Goal: Information Seeking & Learning: Learn about a topic

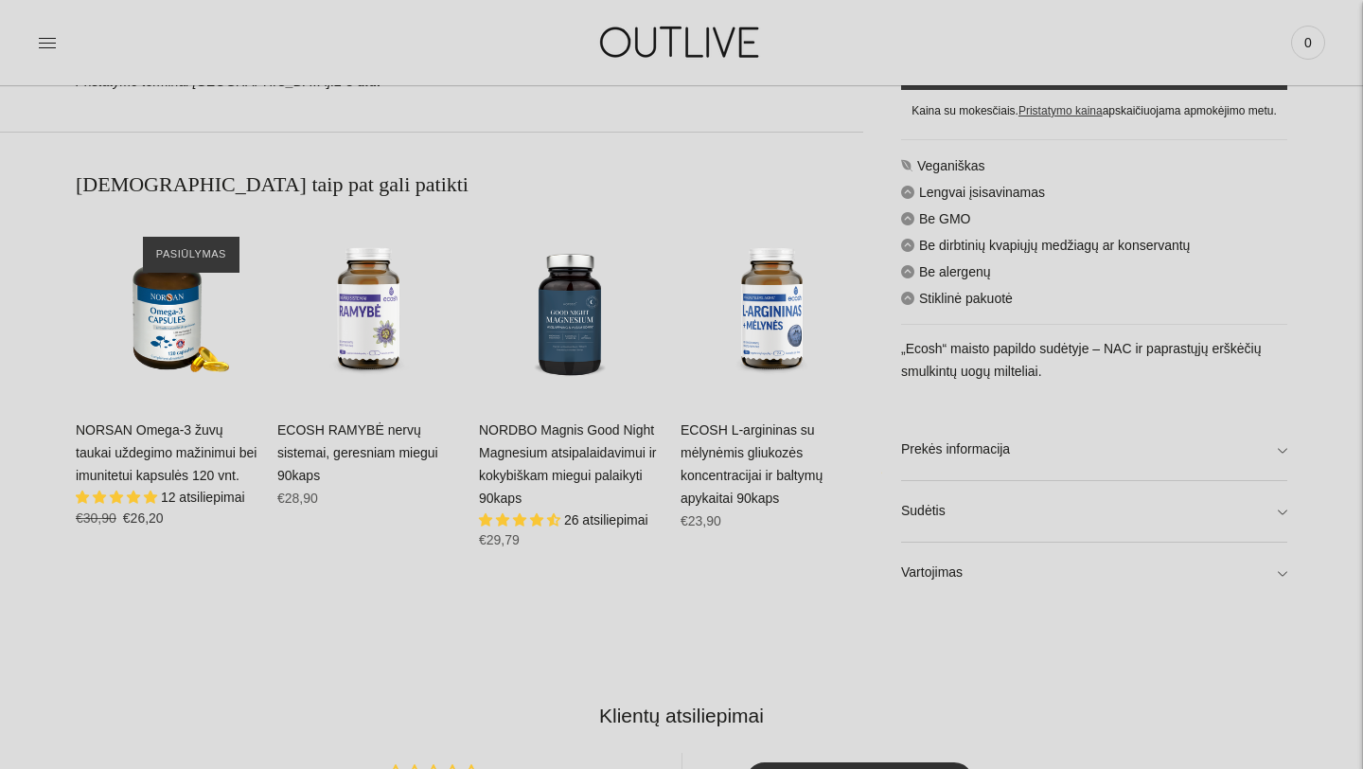
scroll to position [1181, 0]
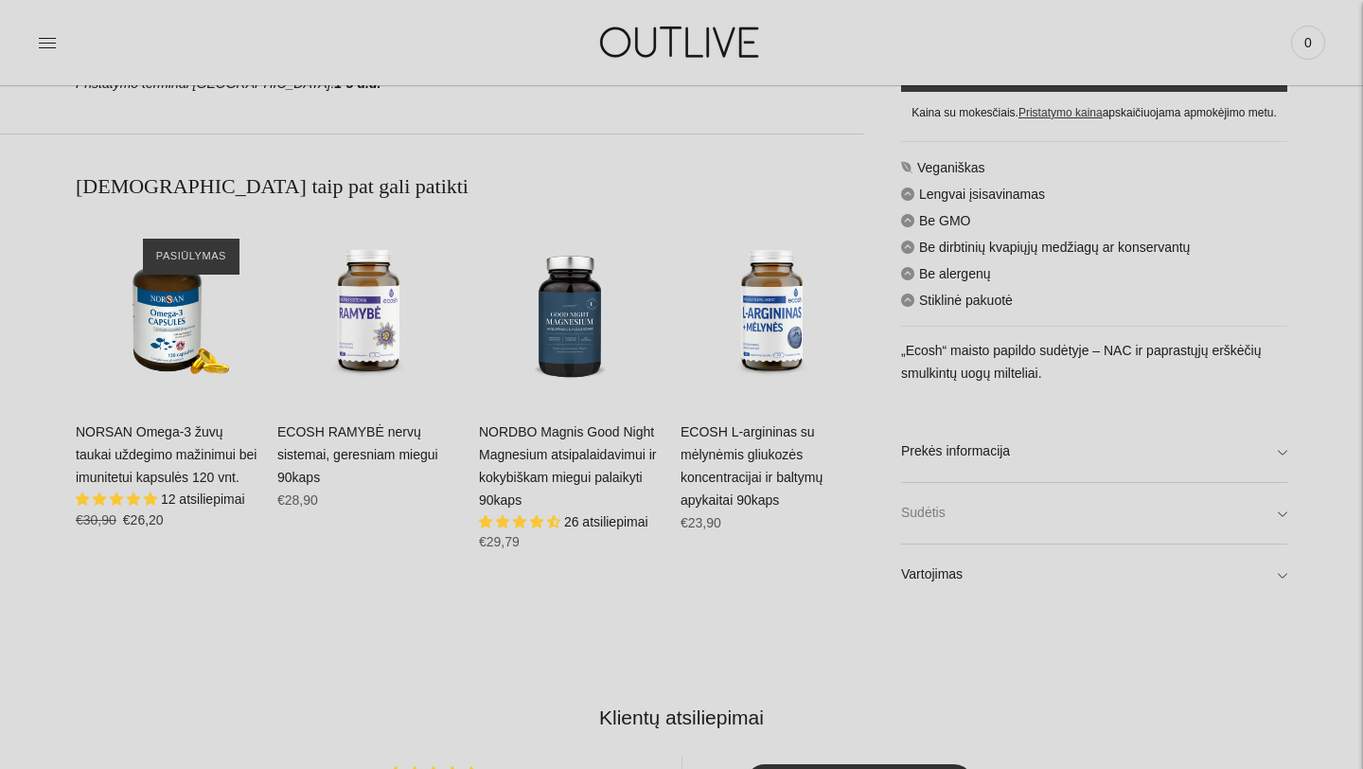
click at [999, 512] on link "Sudėtis" at bounding box center [1094, 513] width 386 height 61
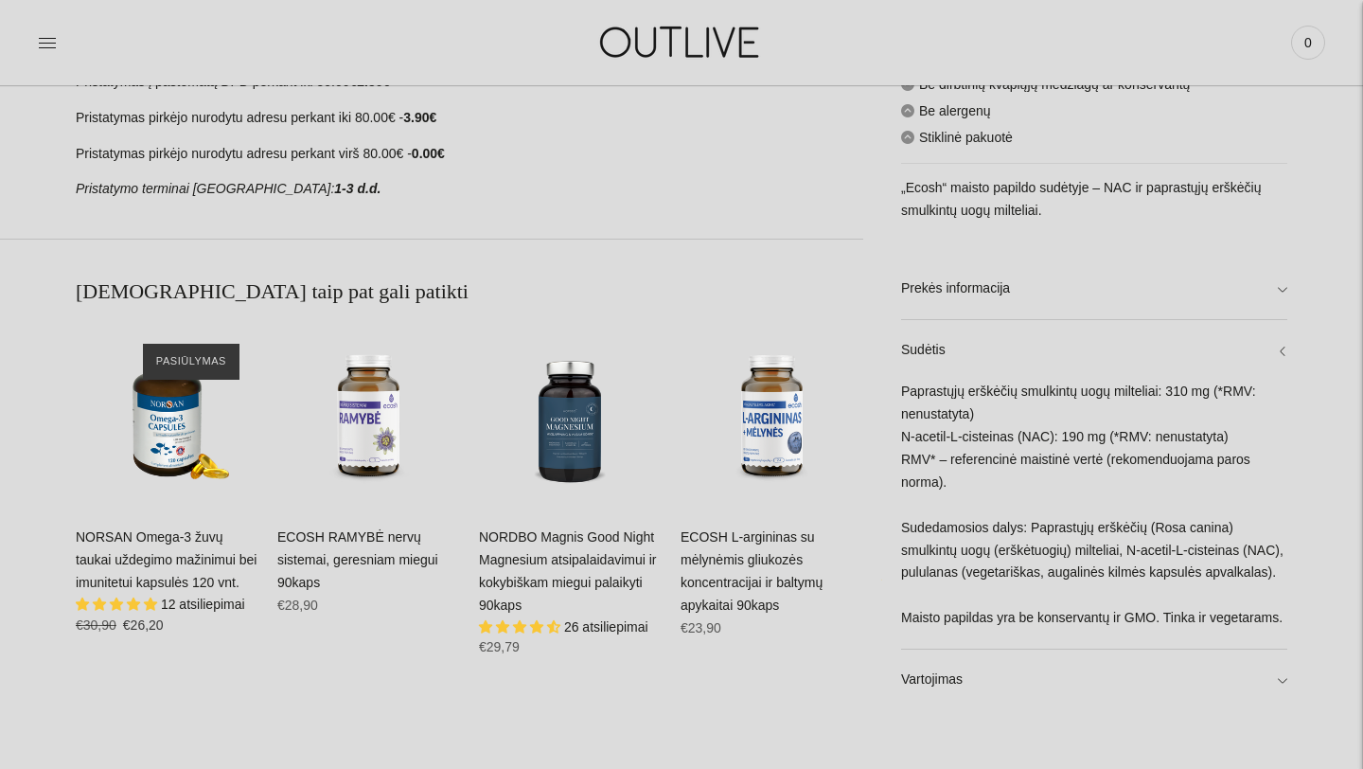
scroll to position [1059, 0]
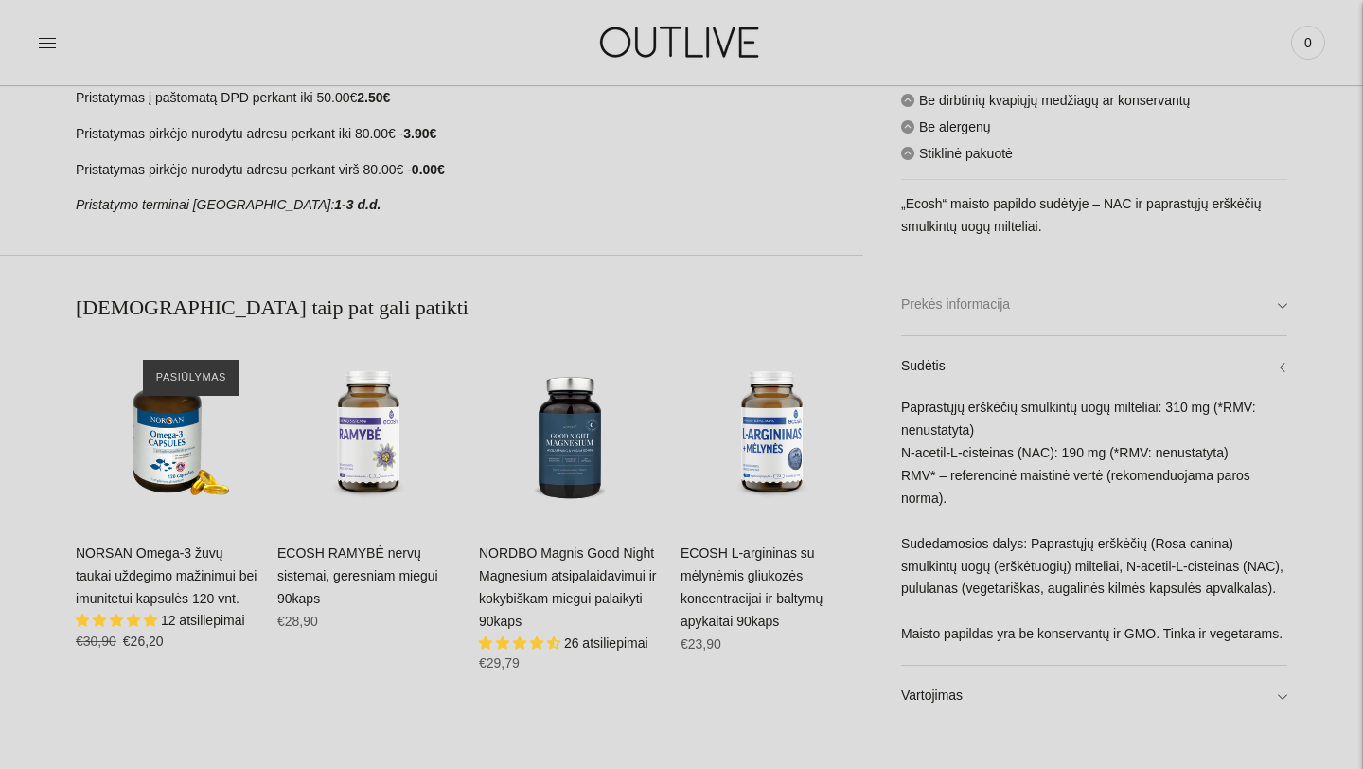
click at [1016, 275] on link "Prekės informacija" at bounding box center [1094, 305] width 386 height 61
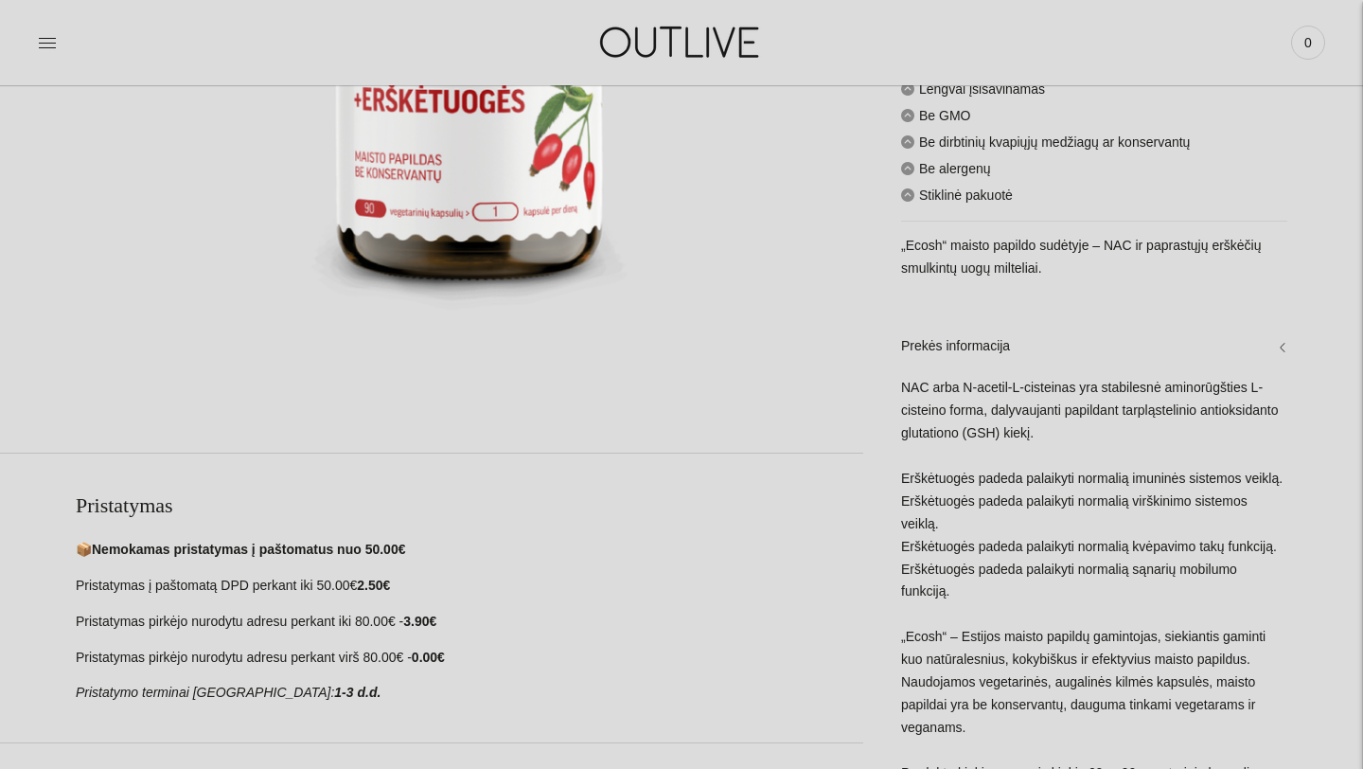
scroll to position [684, 0]
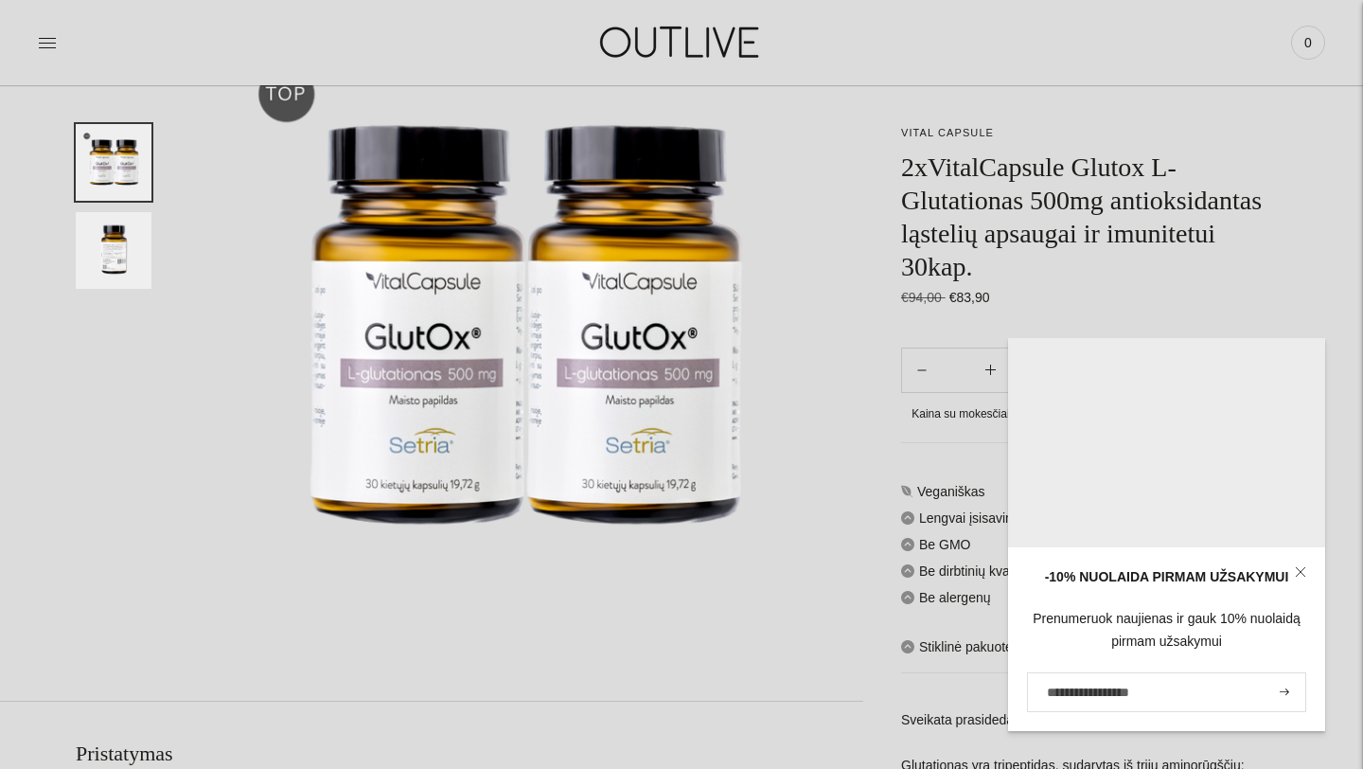
scroll to position [133, 0]
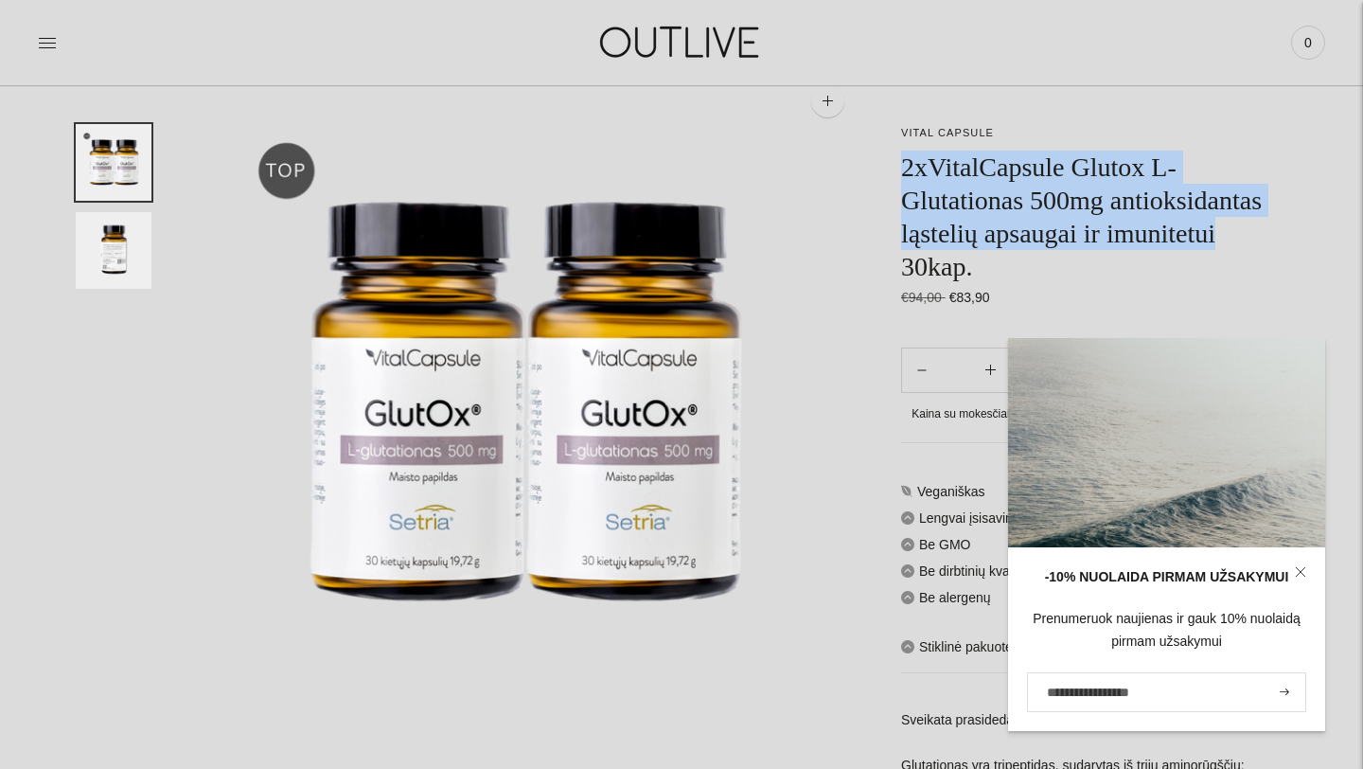
drag, startPoint x: 906, startPoint y: 163, endPoint x: 1052, endPoint y: 261, distance: 175.9
click at [1052, 261] on h1 "2xVitalCapsule Glutox L-Glutationas 500mg antioksidantas ląstelių apsaugai ir i…" at bounding box center [1094, 217] width 386 height 133
copy h1 "2xVitalCapsule Glutox L-Glutationas 500mg antioksidantas ląstelių apsaugai ir i…"
